Goal: Information Seeking & Learning: Learn about a topic

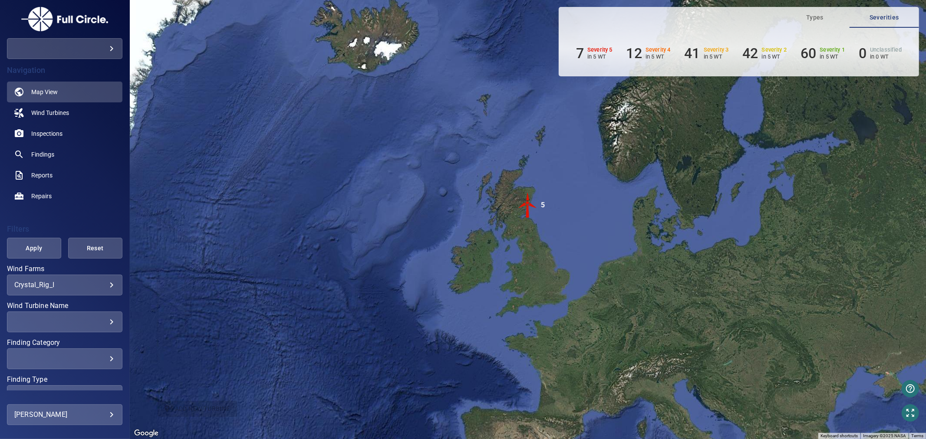
click at [110, 53] on body "**********" at bounding box center [463, 219] width 926 height 439
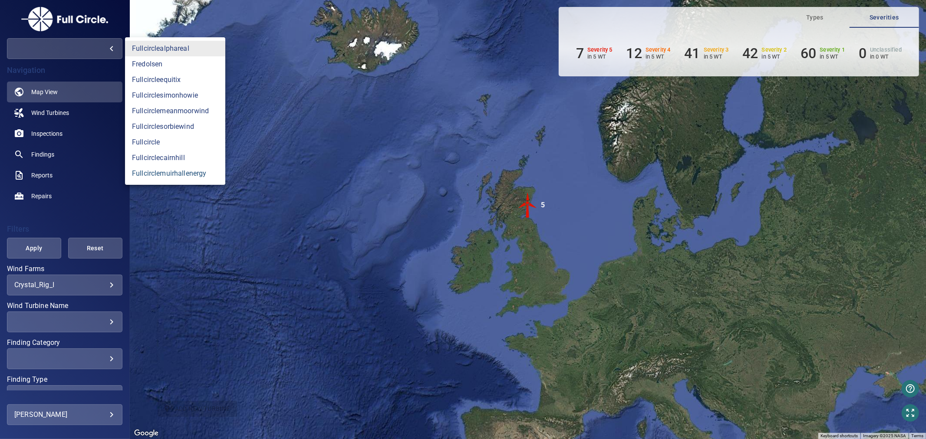
click at [162, 181] on link "fullcirclemuirhallenergy" at bounding box center [175, 174] width 100 height 16
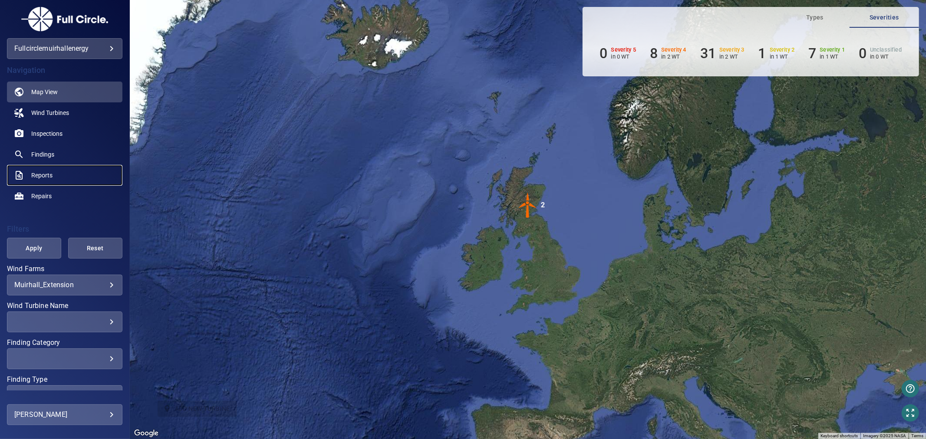
click at [48, 176] on span "Reports" at bounding box center [41, 175] width 21 height 9
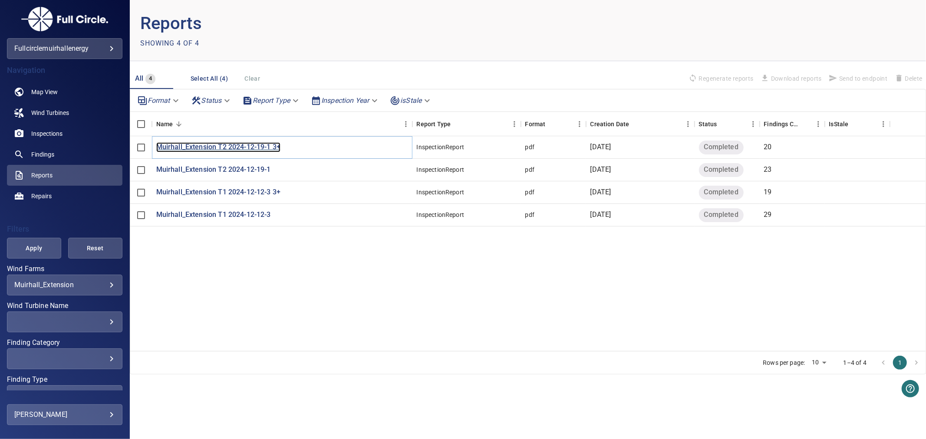
click at [267, 147] on p "Muirhall_Extension T2 2024-12-19-1 3+" at bounding box center [218, 147] width 125 height 10
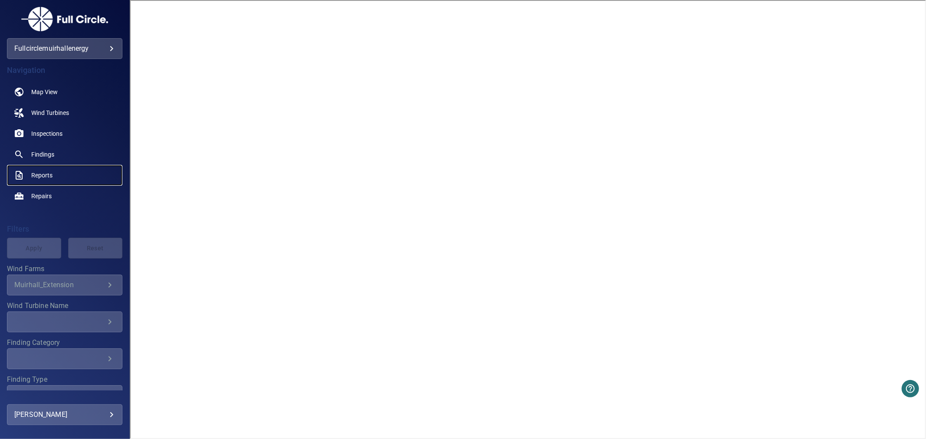
click at [47, 171] on span "Reports" at bounding box center [41, 175] width 21 height 9
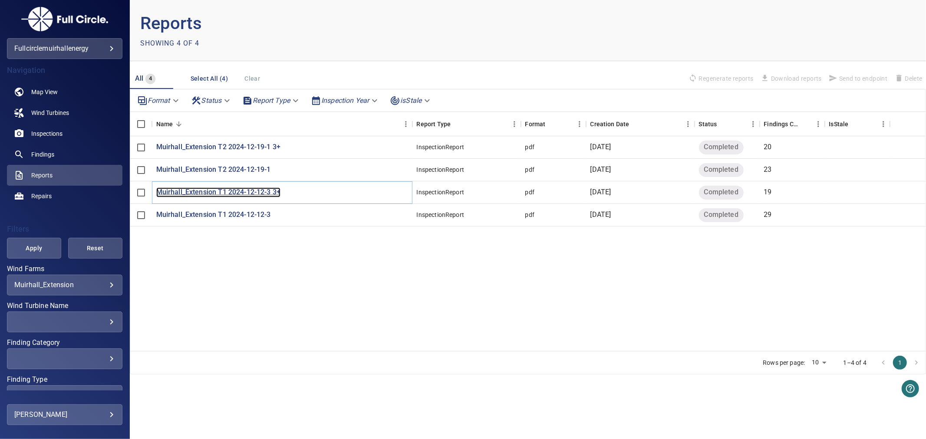
click at [261, 192] on p "Muirhall_Extension T1 2024-12-12-3 3+" at bounding box center [218, 192] width 125 height 10
